Goal: Use online tool/utility: Use online tool/utility

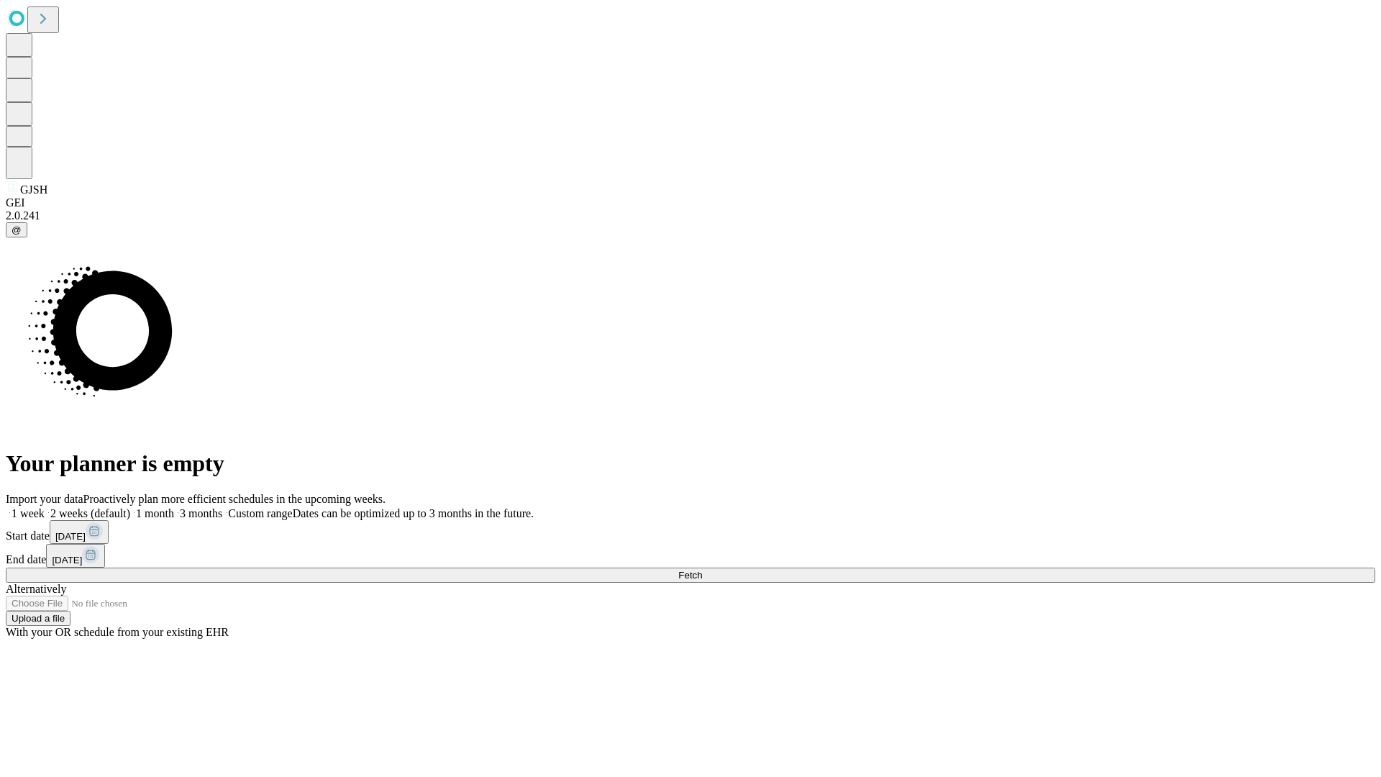
click at [702, 570] on span "Fetch" at bounding box center [690, 575] width 24 height 11
